Goal: Navigation & Orientation: Find specific page/section

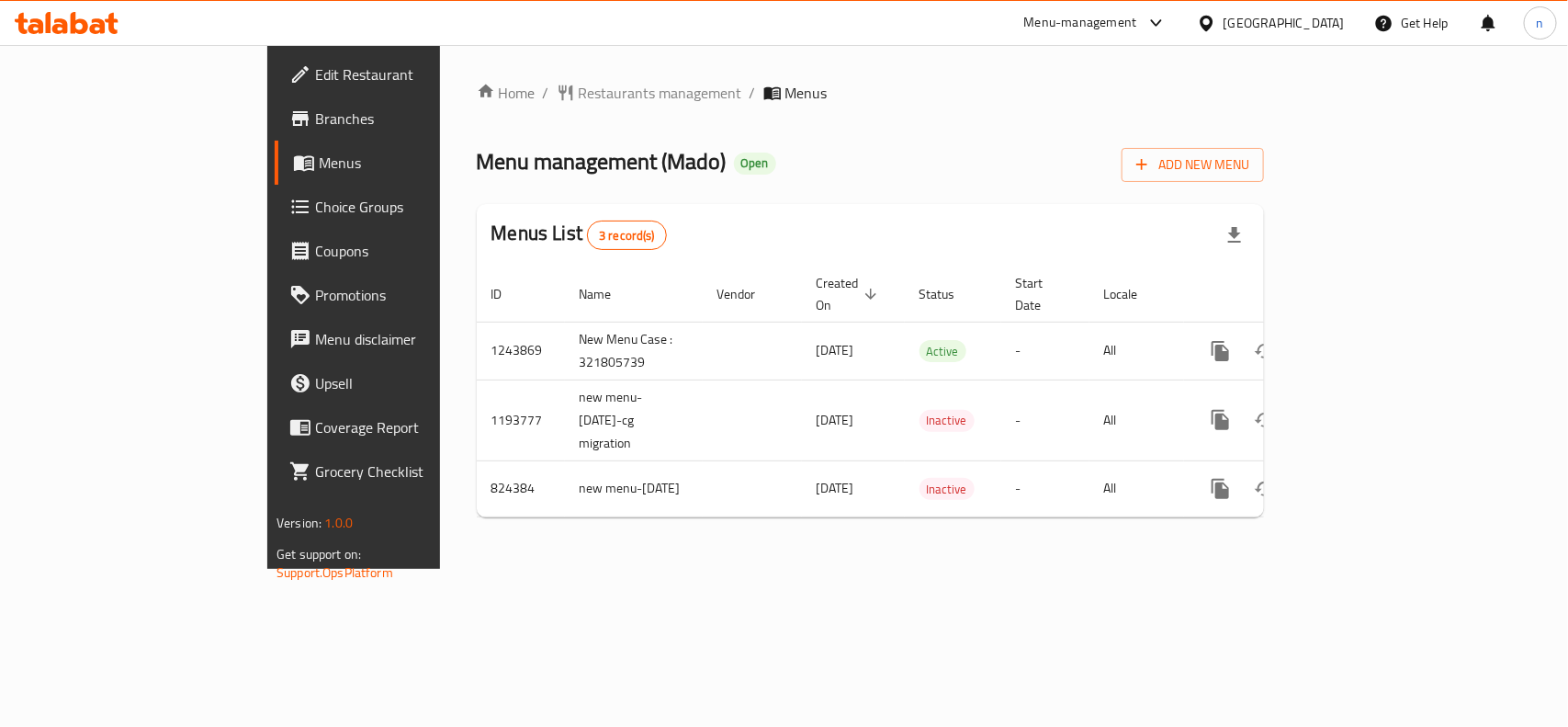
click at [1201, 23] on icon at bounding box center [1207, 23] width 19 height 19
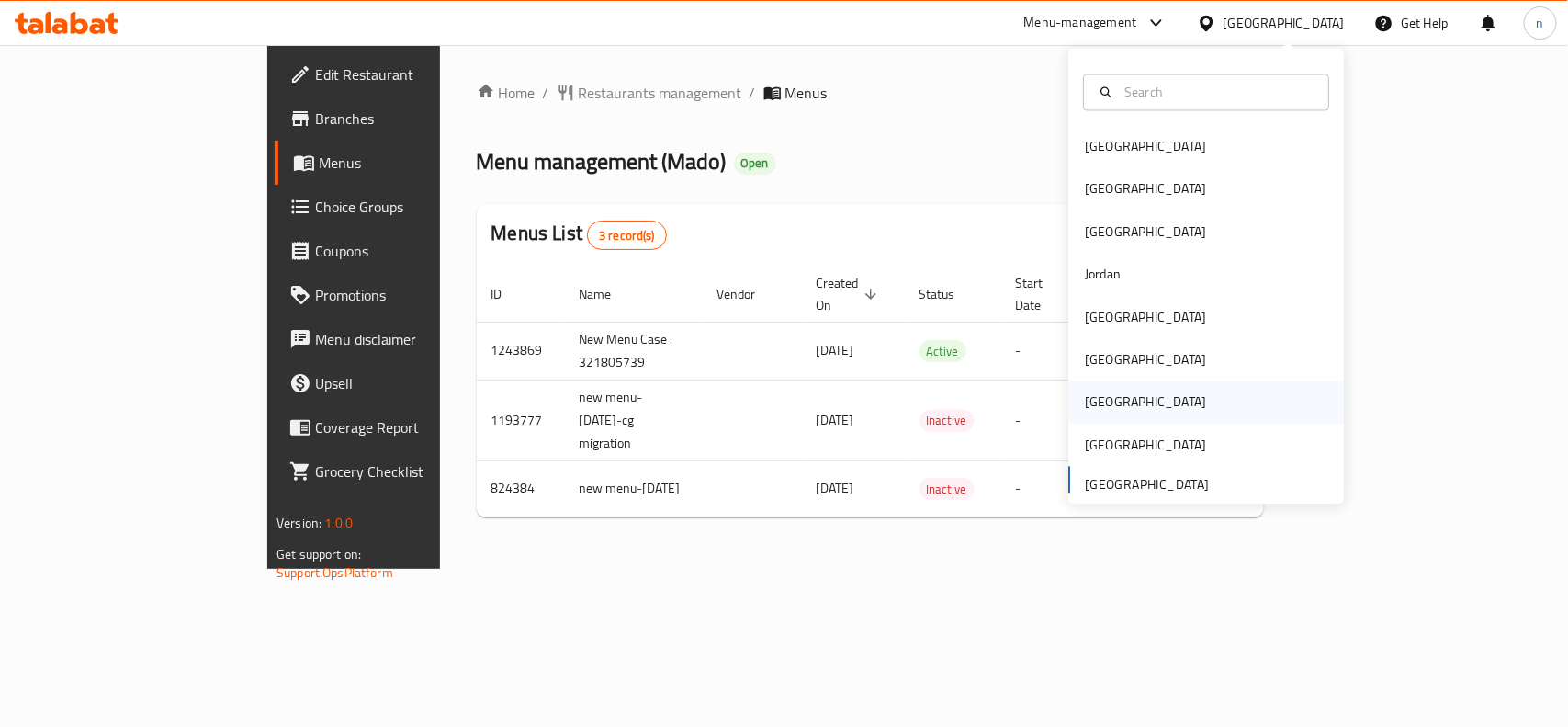
click at [1085, 396] on div "[GEOGRAPHIC_DATA]" at bounding box center [1145, 402] width 121 height 20
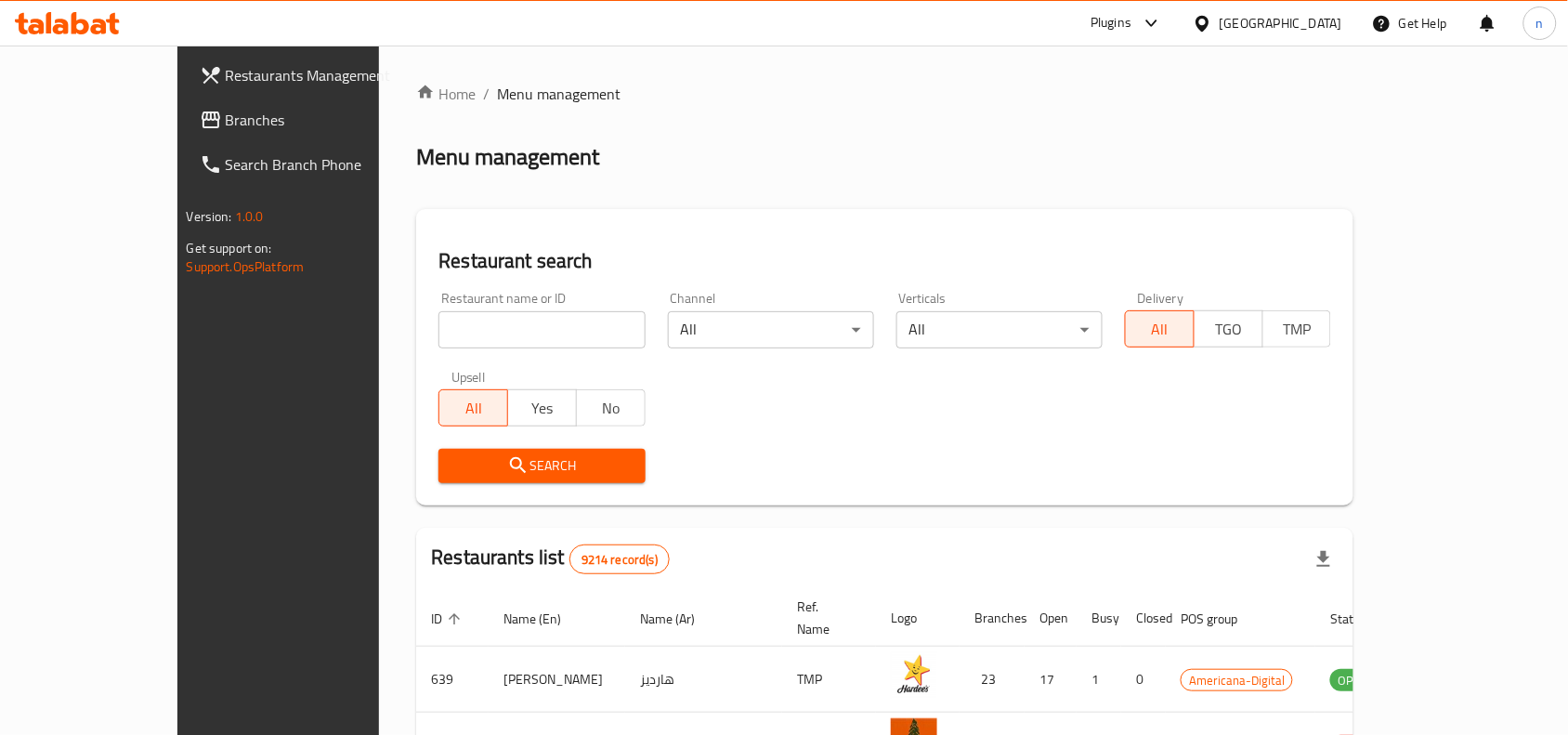
click at [1163, 21] on icon at bounding box center [1152, 22] width 22 height 22
click at [1038, 210] on div "Restaurant-Management" at bounding box center [1065, 211] width 146 height 21
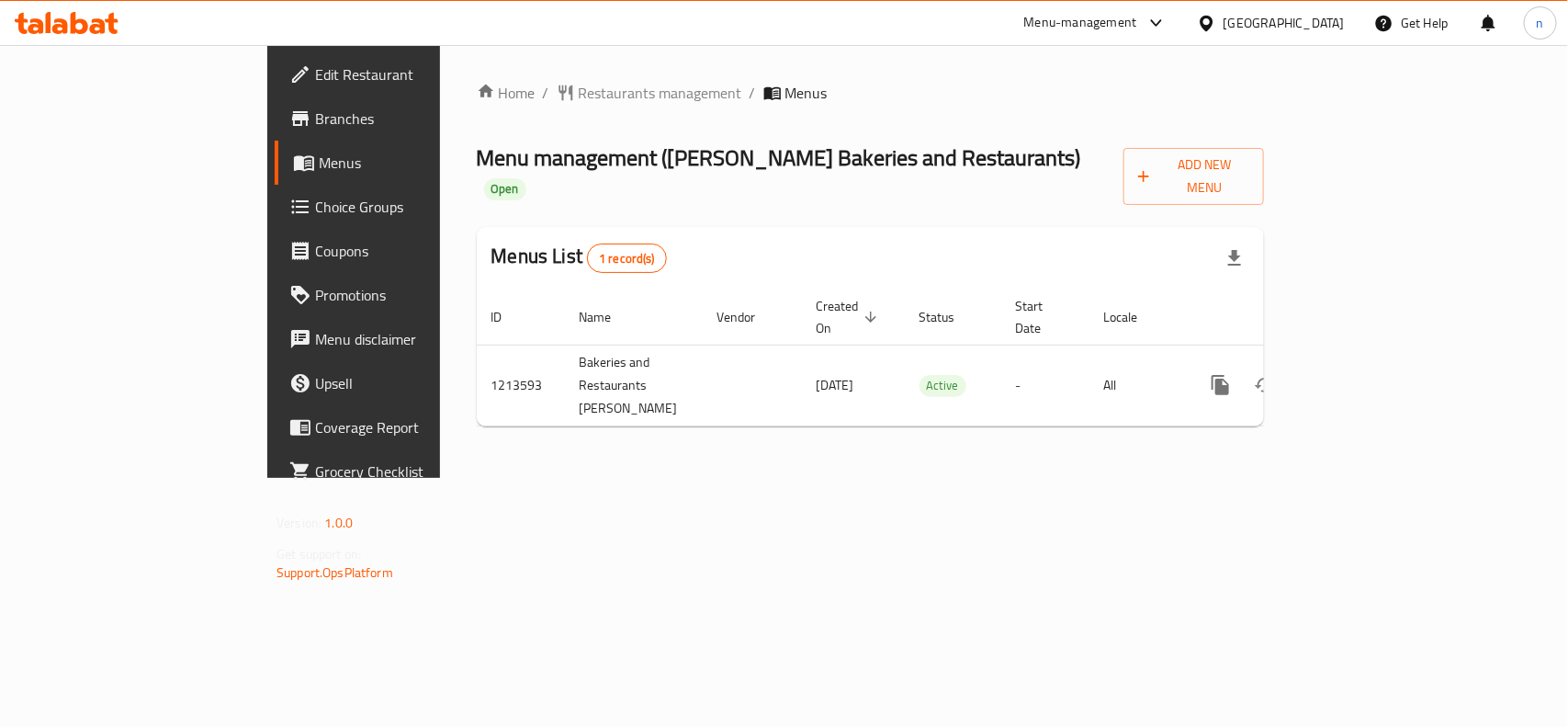
click at [1167, 24] on icon at bounding box center [1156, 22] width 22 height 22
click at [1084, 207] on div "Restaurant-Management" at bounding box center [1069, 204] width 144 height 20
